Goal: Information Seeking & Learning: Learn about a topic

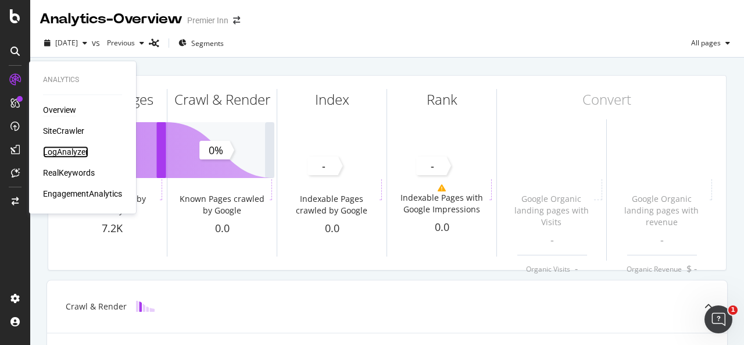
click at [66, 150] on div "LogAnalyzer" at bounding box center [65, 152] width 45 height 12
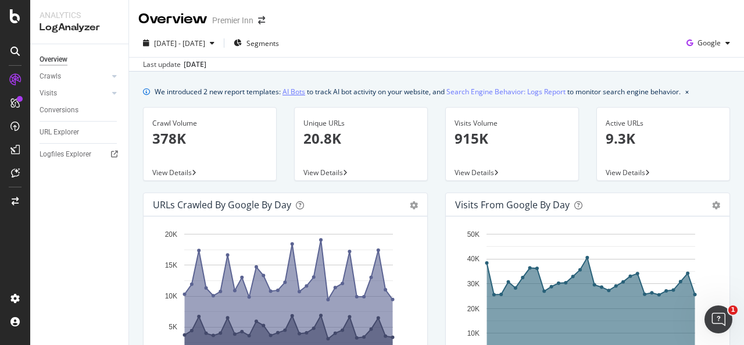
click at [293, 88] on link "AI Bots" at bounding box center [293, 91] width 23 height 12
